Goal: Transaction & Acquisition: Purchase product/service

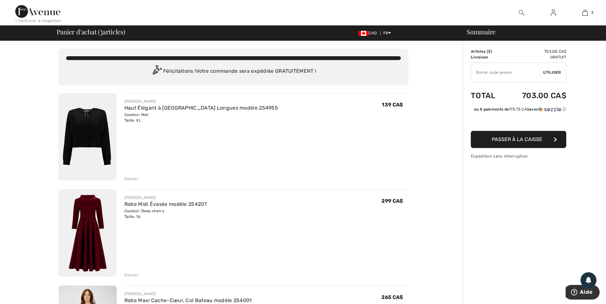
drag, startPoint x: 539, startPoint y: 111, endPoint x: 536, endPoint y: 111, distance: 3.5
type input "NEW15"
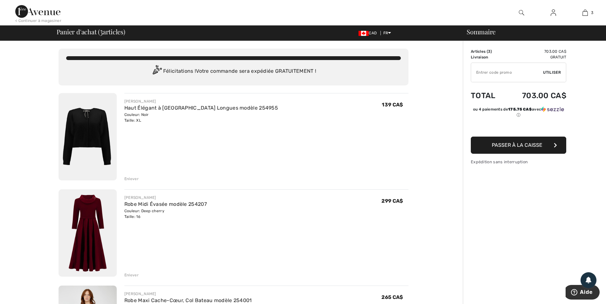
type input "NEW10"
type input "FLASH15"
type input "FREEXPRESS"
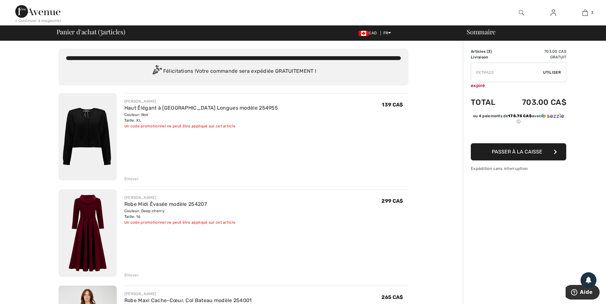
type input "PANTSVIP"
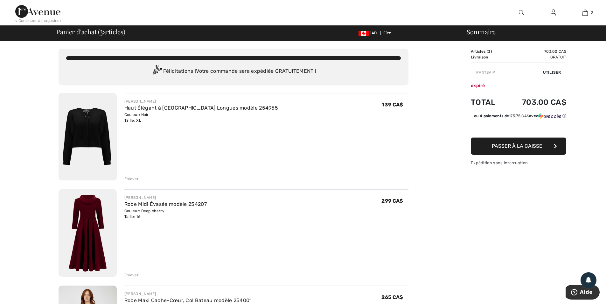
type input "FREEDENIMBAG"
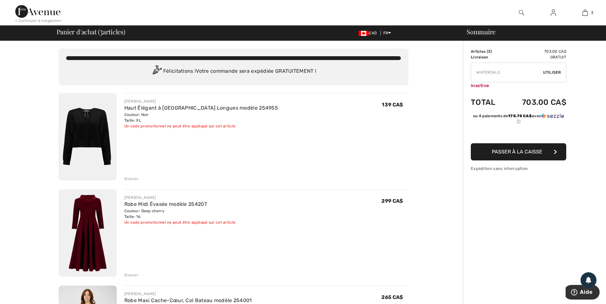
type input "NEW15"
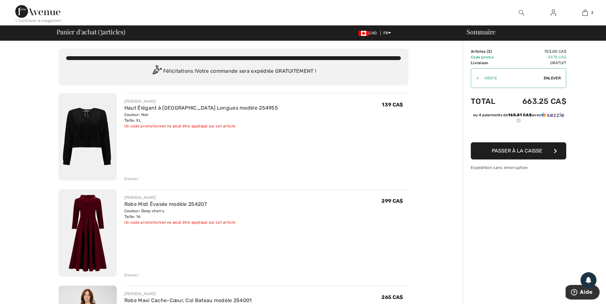
click at [97, 136] on img at bounding box center [87, 136] width 58 height 87
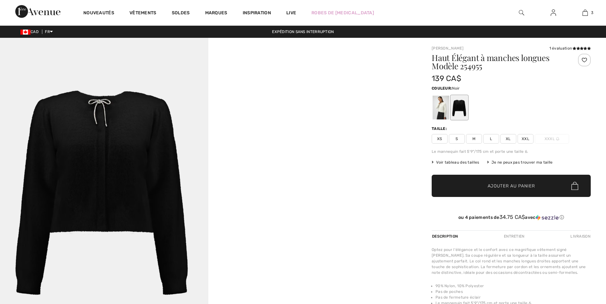
checkbox input "true"
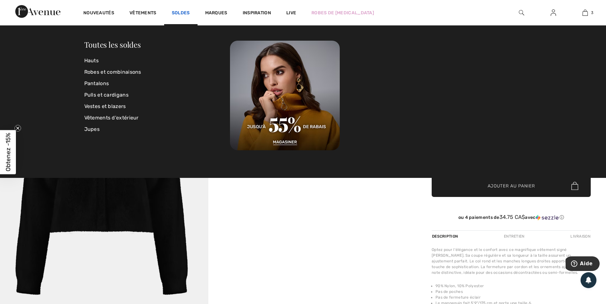
click at [188, 12] on link "Soldes" at bounding box center [181, 13] width 18 height 7
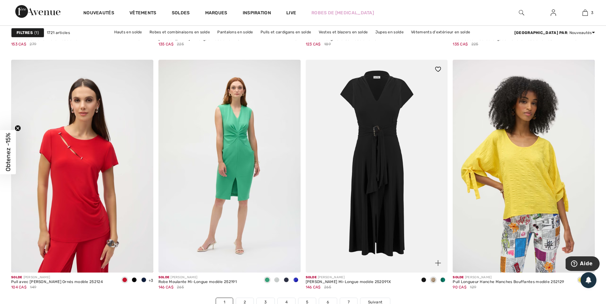
scroll to position [3560, 0]
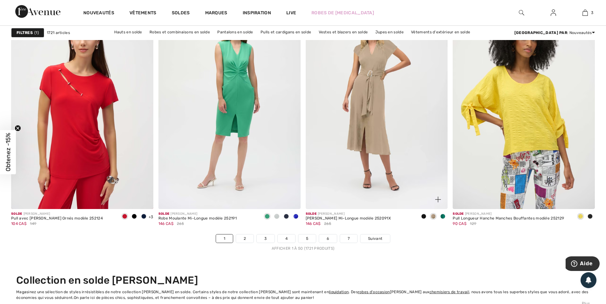
click at [444, 215] on span at bounding box center [442, 216] width 5 height 5
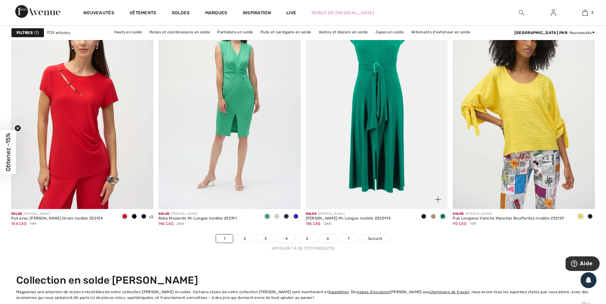
click at [425, 217] on span at bounding box center [423, 216] width 5 height 5
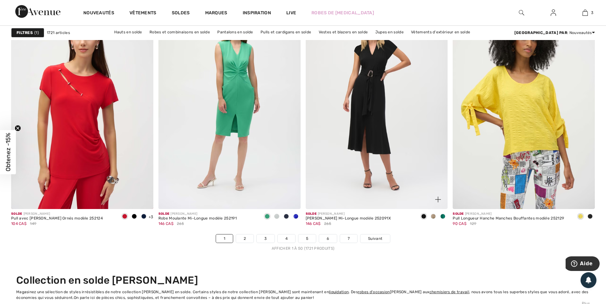
click at [431, 216] on span at bounding box center [432, 216] width 5 height 5
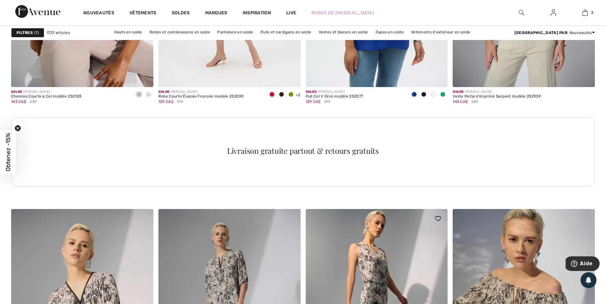
scroll to position [2797, 0]
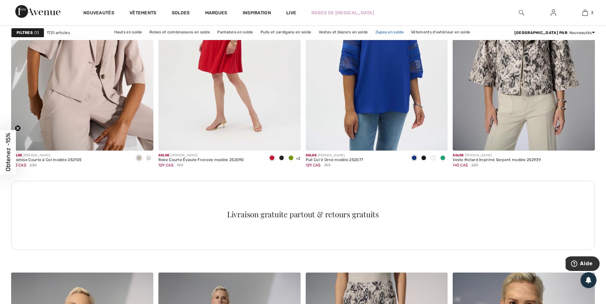
click at [405, 31] on link "Jupes en solde" at bounding box center [389, 32] width 35 height 8
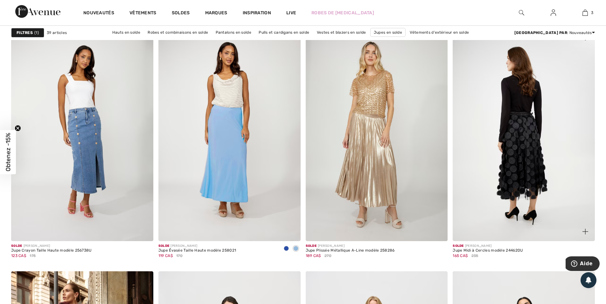
scroll to position [1144, 0]
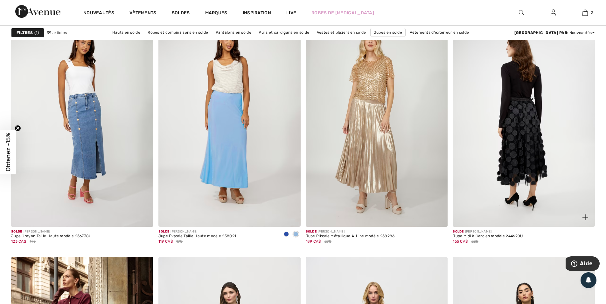
click at [521, 140] on img at bounding box center [523, 120] width 142 height 213
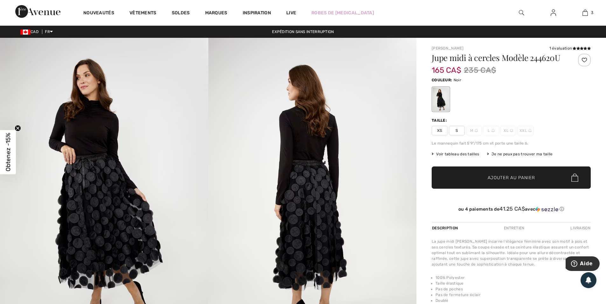
click at [106, 211] on img at bounding box center [104, 194] width 208 height 312
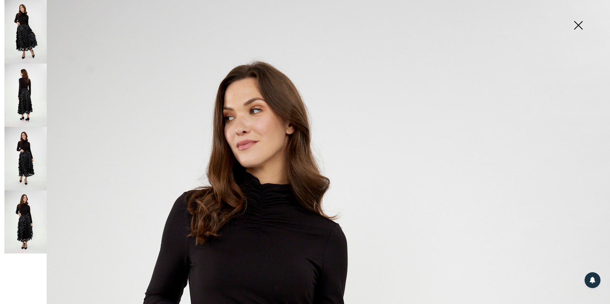
click at [579, 25] on img at bounding box center [579, 26] width 32 height 33
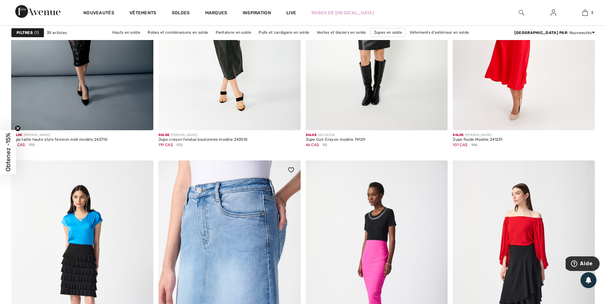
scroll to position [2543, 0]
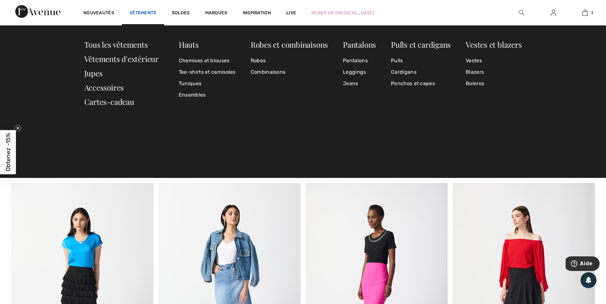
click at [136, 13] on link "Vêtements" at bounding box center [142, 13] width 27 height 7
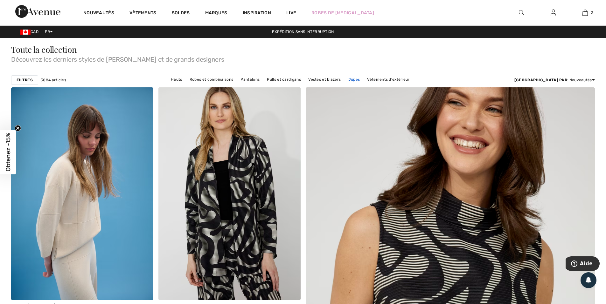
click at [363, 80] on link "Jupes" at bounding box center [354, 79] width 18 height 8
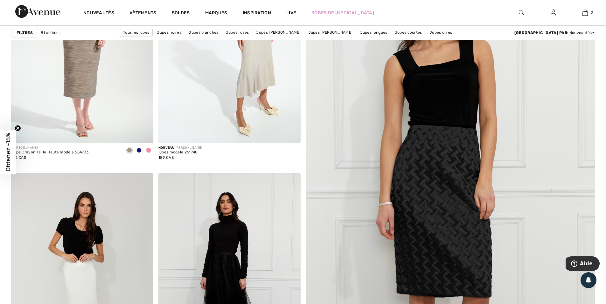
scroll to position [254, 0]
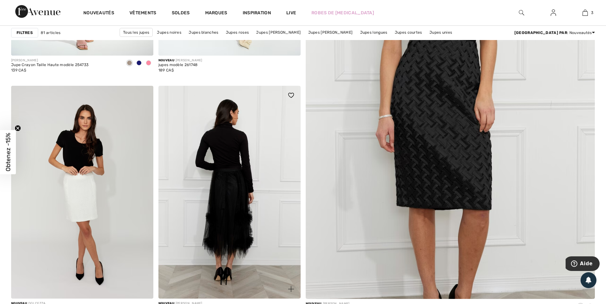
click at [230, 178] on img at bounding box center [229, 192] width 142 height 213
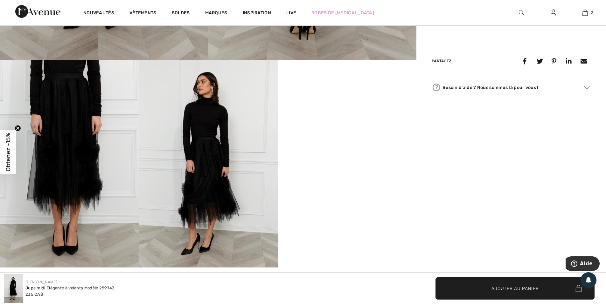
scroll to position [318, 0]
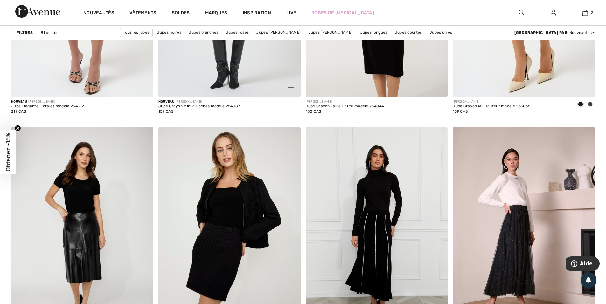
scroll to position [763, 0]
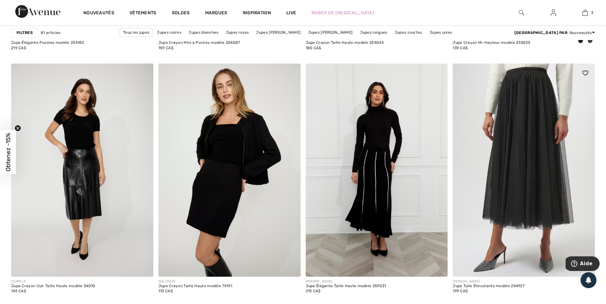
click at [510, 171] on img at bounding box center [523, 170] width 142 height 213
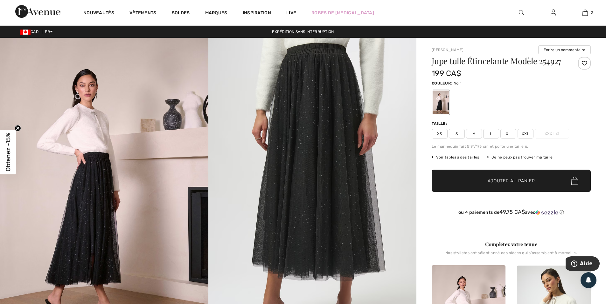
click at [509, 148] on div "Jupe tulle Étincelante Modèle 254927 199 CA$ Couleur: Noir Taille: XS S M L XL …" at bounding box center [510, 141] width 159 height 168
click at [510, 136] on span "XL" at bounding box center [508, 134] width 16 height 10
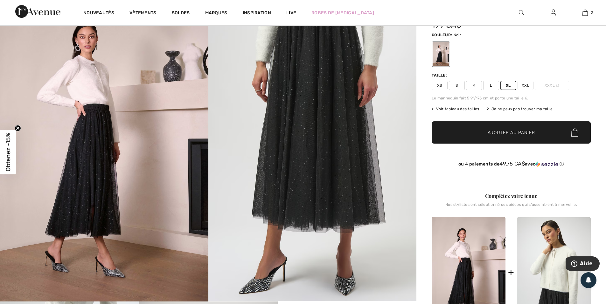
scroll to position [64, 0]
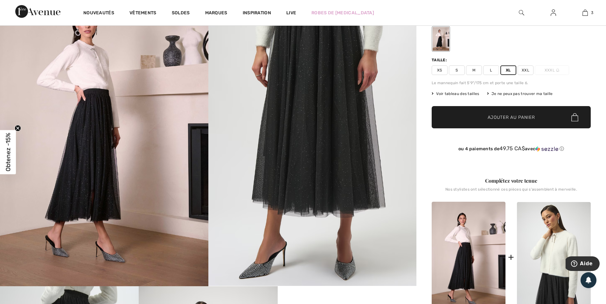
click at [504, 116] on span "Ajouter au panier" at bounding box center [510, 117] width 47 height 7
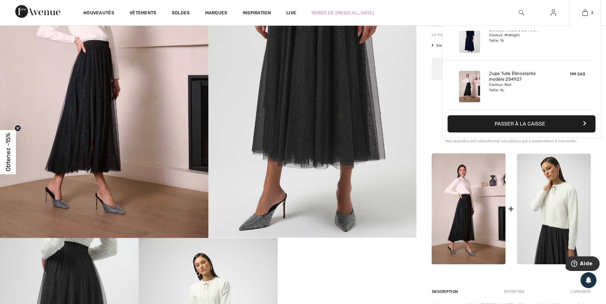
scroll to position [127, 0]
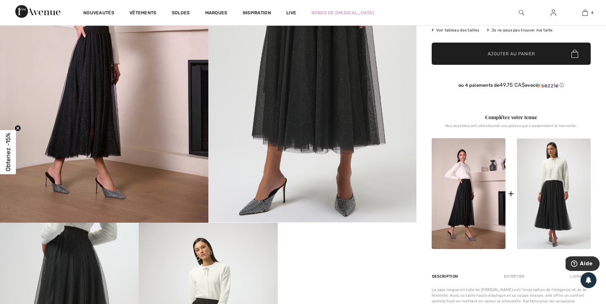
click at [551, 173] on img at bounding box center [554, 194] width 74 height 111
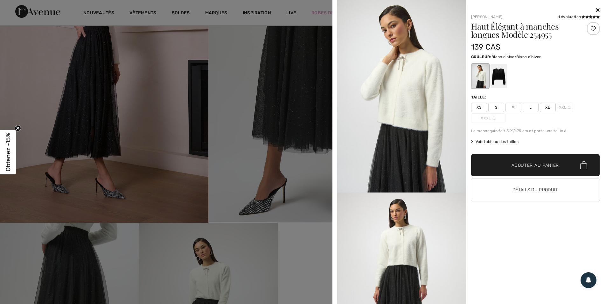
click at [477, 77] on div at bounding box center [479, 76] width 17 height 24
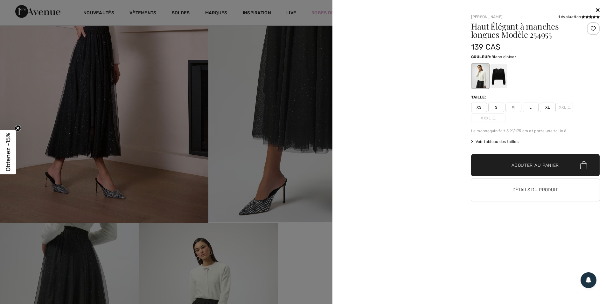
click at [548, 106] on span "XL" at bounding box center [547, 108] width 16 height 10
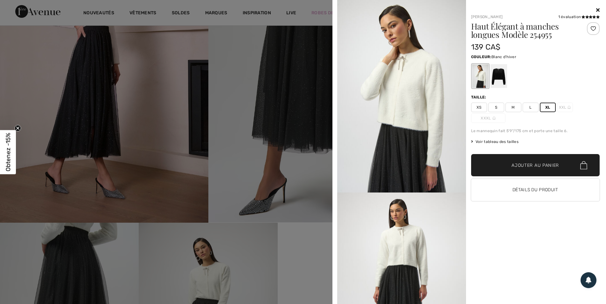
click at [528, 167] on span "Ajouter au panier" at bounding box center [534, 165] width 47 height 7
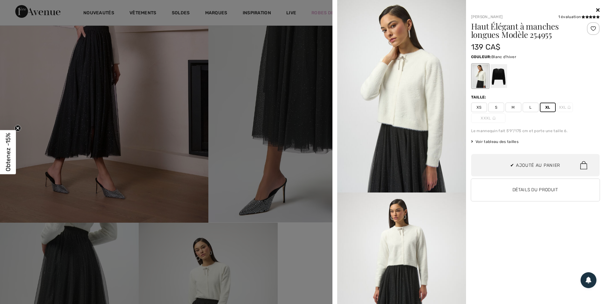
scroll to position [0, 0]
click at [597, 10] on icon at bounding box center [597, 9] width 3 height 5
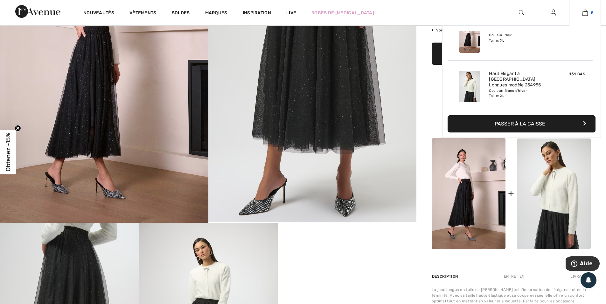
click at [587, 12] on img at bounding box center [584, 13] width 5 height 8
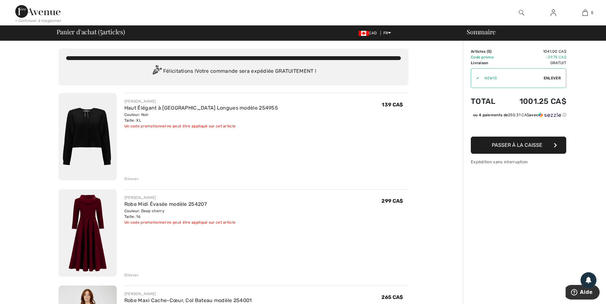
click at [129, 178] on div "Enlever" at bounding box center [131, 179] width 14 height 6
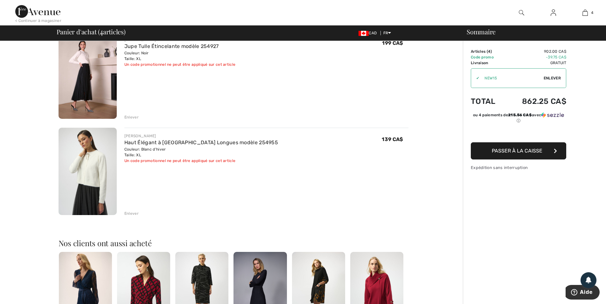
scroll to position [127, 0]
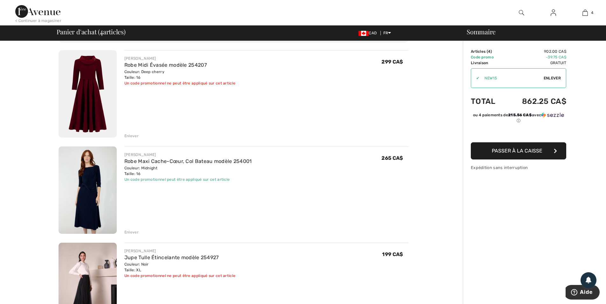
scroll to position [64, 0]
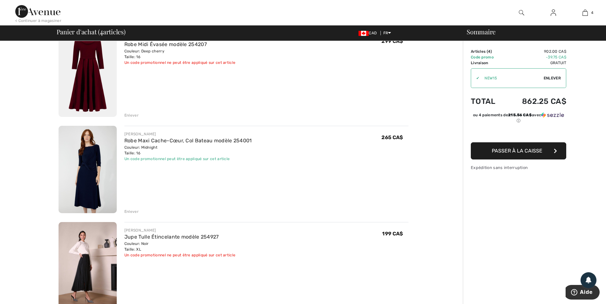
click at [130, 209] on div "Enlever" at bounding box center [131, 212] width 14 height 6
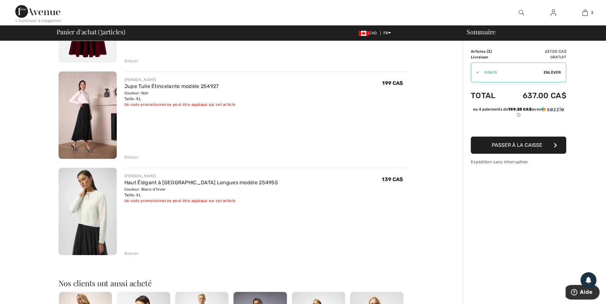
scroll to position [127, 0]
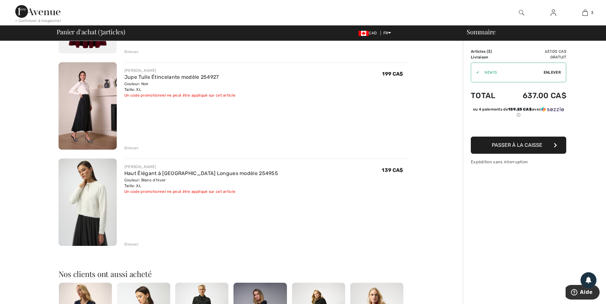
click at [130, 147] on div "Enlever" at bounding box center [131, 148] width 14 height 6
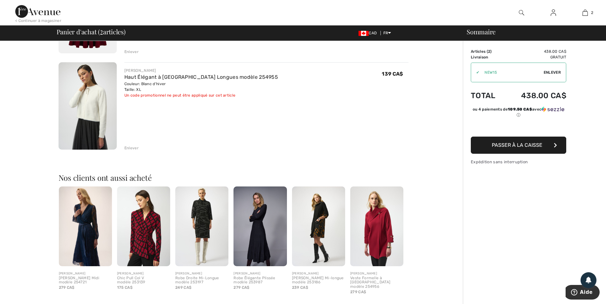
click at [127, 149] on div "Enlever" at bounding box center [131, 148] width 14 height 6
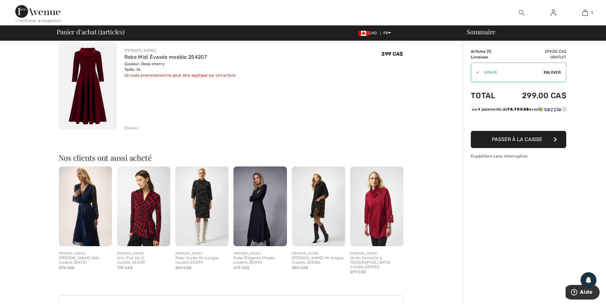
scroll to position [0, 0]
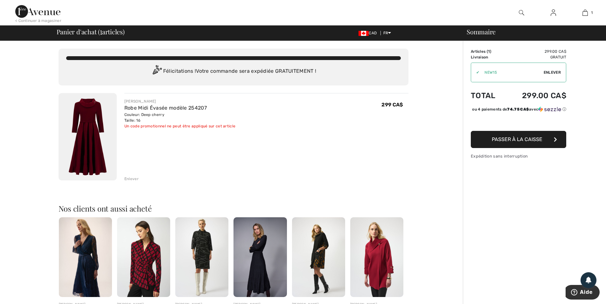
click at [86, 128] on img at bounding box center [87, 136] width 58 height 87
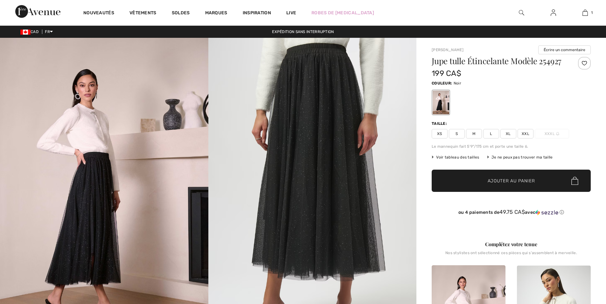
scroll to position [127, 0]
